Goal: Transaction & Acquisition: Purchase product/service

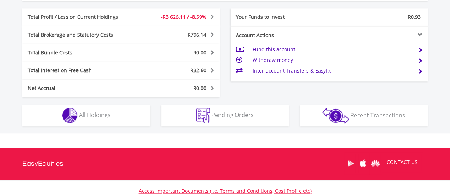
scroll to position [391, 0]
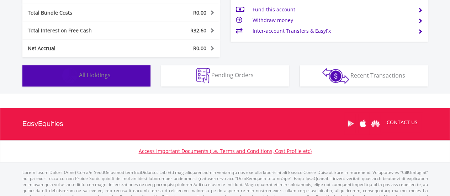
click at [118, 76] on button "Holdings All Holdings" at bounding box center [86, 75] width 128 height 21
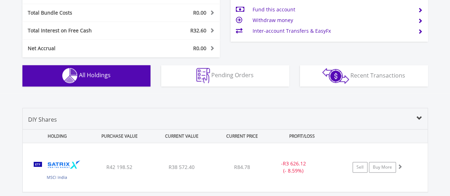
scroll to position [499, 0]
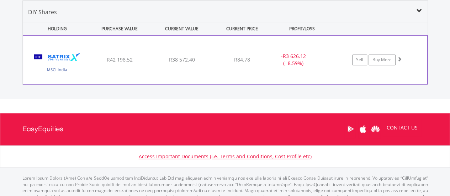
click at [399, 59] on span at bounding box center [399, 59] width 5 height 5
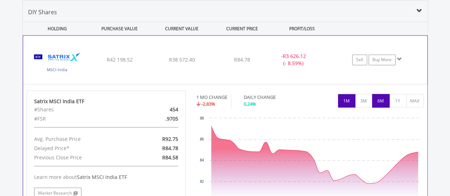
click at [382, 100] on button "6M" at bounding box center [380, 101] width 17 height 14
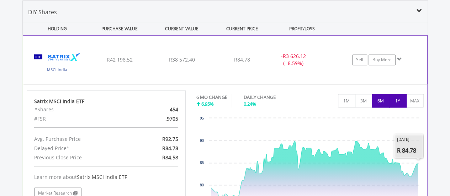
click at [398, 100] on button "1Y" at bounding box center [397, 101] width 17 height 14
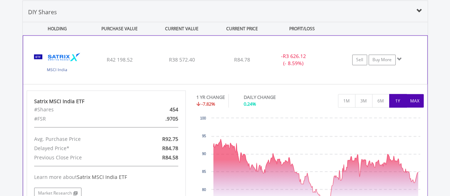
click at [418, 96] on button "MAX" at bounding box center [414, 101] width 17 height 14
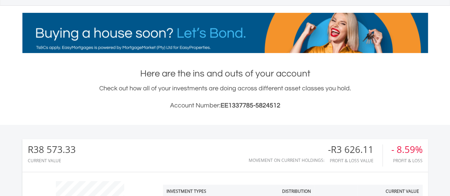
scroll to position [36, 0]
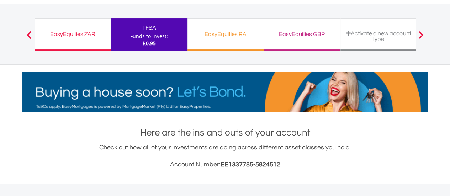
click at [92, 35] on div "EasyEquities ZAR" at bounding box center [72, 34] width 67 height 10
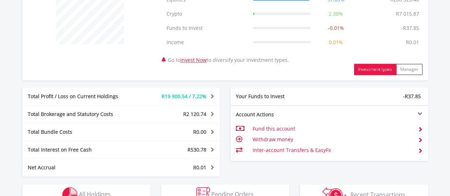
scroll to position [427, 0]
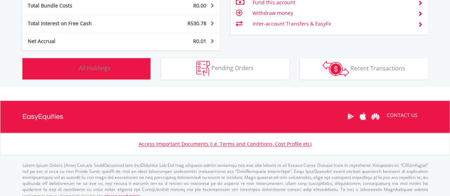
click at [104, 64] on span "All Holdings" at bounding box center [95, 68] width 32 height 8
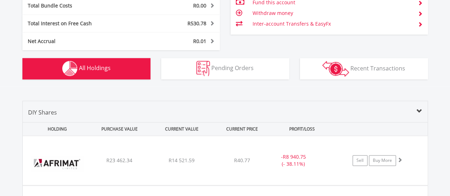
scroll to position [527, 0]
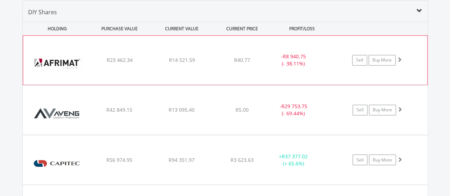
click at [400, 57] on span at bounding box center [399, 59] width 5 height 5
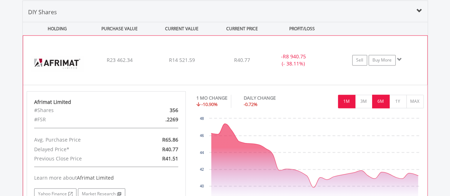
click at [383, 98] on button "6M" at bounding box center [380, 102] width 17 height 14
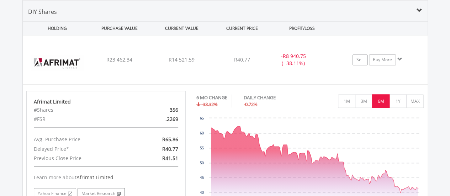
scroll to position [705, 0]
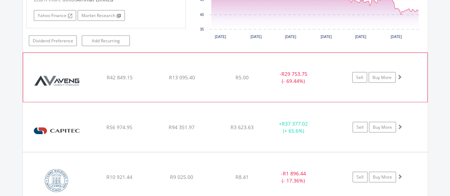
click at [399, 75] on span at bounding box center [399, 76] width 5 height 5
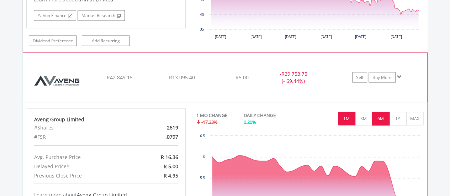
click at [381, 113] on button "6M" at bounding box center [380, 119] width 17 height 14
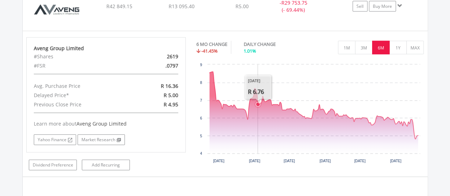
scroll to position [918, 0]
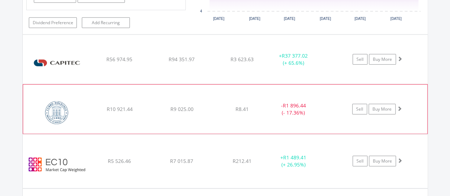
click at [401, 106] on span at bounding box center [399, 108] width 5 height 5
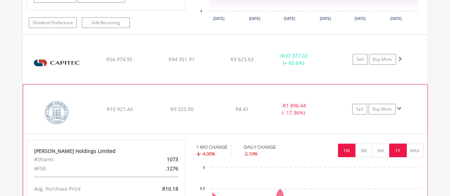
click at [399, 144] on button "1Y" at bounding box center [397, 151] width 17 height 14
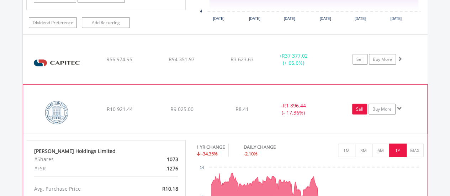
click at [360, 107] on link "Sell" at bounding box center [359, 109] width 15 height 11
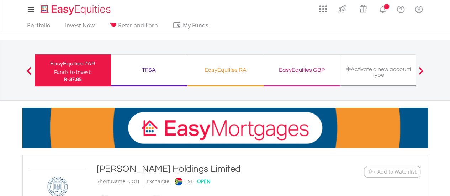
scroll to position [142, 0]
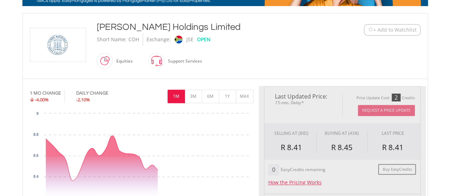
type input "*******"
type input "******"
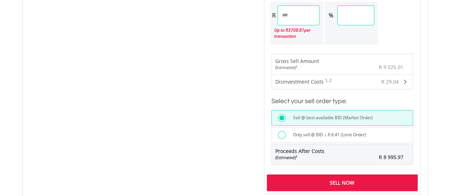
scroll to position [498, 0]
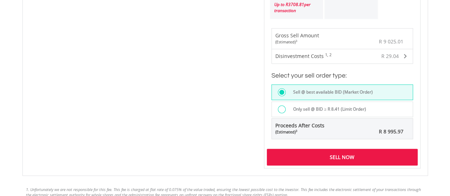
click at [349, 156] on div "Sell Now" at bounding box center [342, 157] width 151 height 16
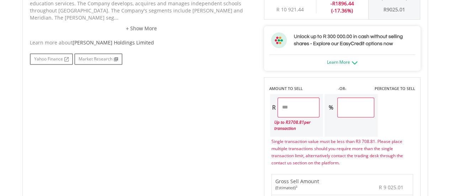
scroll to position [356, 0]
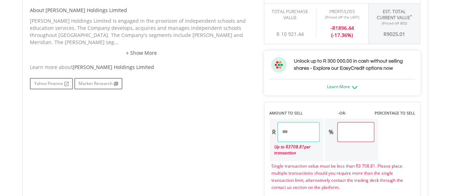
drag, startPoint x: 307, startPoint y: 130, endPoint x: 281, endPoint y: 132, distance: 26.4
click at [281, 132] on input "*******" at bounding box center [298, 132] width 42 height 20
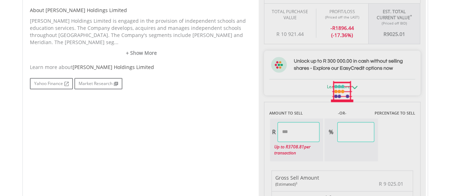
click at [219, 157] on div "No chart available. 1 MO CHANGE -4.00% DAILY CHANGE -2.10% 1M 3M 6M 1Y MAX Char…" at bounding box center [225, 92] width 401 height 438
type input "*******"
type input "*****"
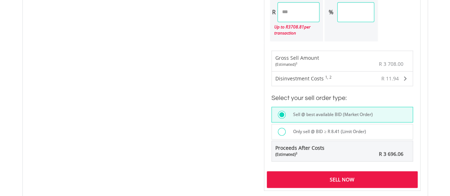
scroll to position [534, 0]
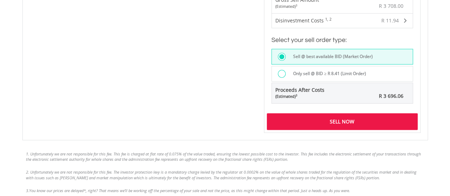
click at [332, 118] on div "Sell Now" at bounding box center [342, 121] width 151 height 16
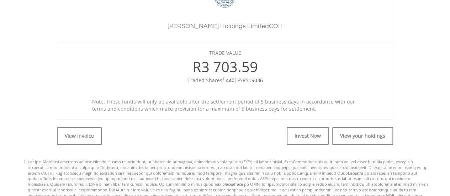
scroll to position [285, 0]
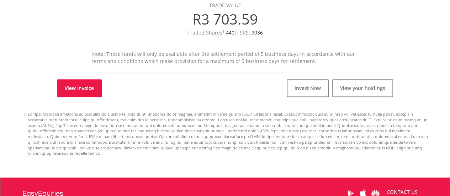
click at [85, 87] on link "View Invoice" at bounding box center [79, 88] width 45 height 18
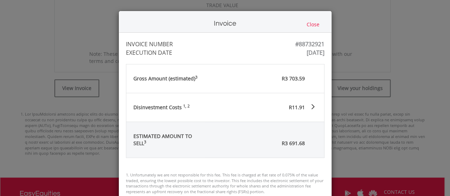
click at [313, 25] on button "Close" at bounding box center [312, 25] width 17 height 8
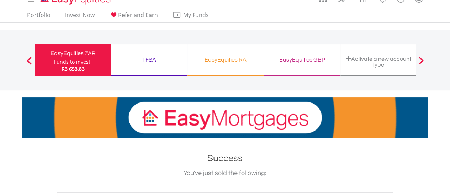
scroll to position [0, 0]
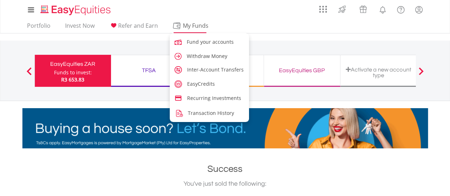
click at [194, 26] on span "My Funds" at bounding box center [196, 25] width 47 height 9
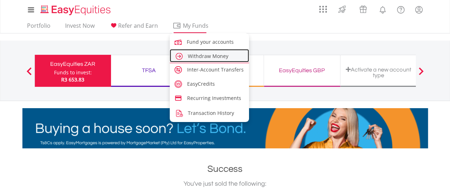
click at [201, 53] on span "Withdraw Money" at bounding box center [208, 56] width 41 height 7
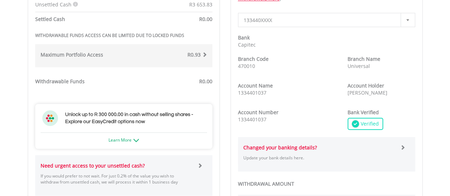
scroll to position [213, 0]
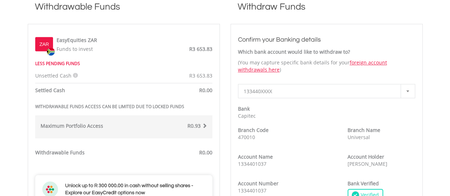
click at [73, 75] on icon at bounding box center [75, 75] width 5 height 5
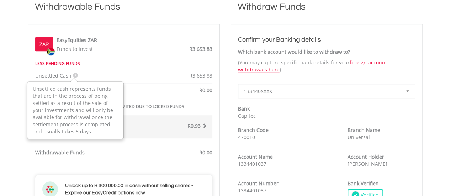
click at [73, 75] on icon at bounding box center [75, 75] width 5 height 5
click at [137, 58] on div "Unsettled Cash Unsettled cash represents funds that are in the process of being…" at bounding box center [124, 67] width 188 height 23
